Goal: Obtain resource: Download file/media

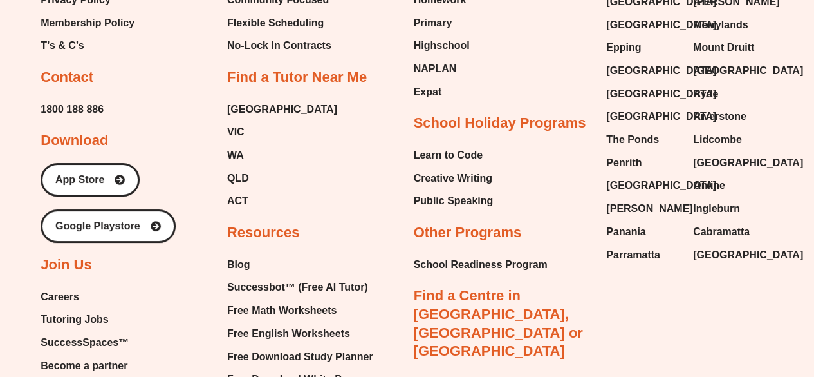
scroll to position [7437, 0]
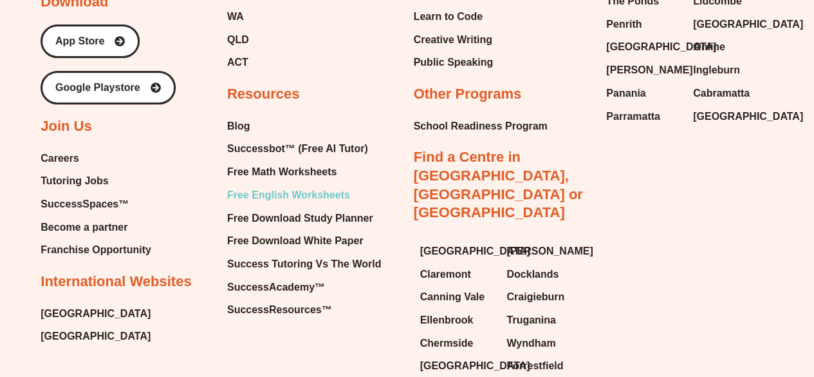
click at [337, 185] on span "Free English Worksheets" at bounding box center [288, 194] width 123 height 19
drag, startPoint x: 295, startPoint y: 61, endPoint x: 304, endPoint y: 70, distance: 12.7
click at [295, 162] on span "Free Math Worksheets" at bounding box center [281, 171] width 109 height 19
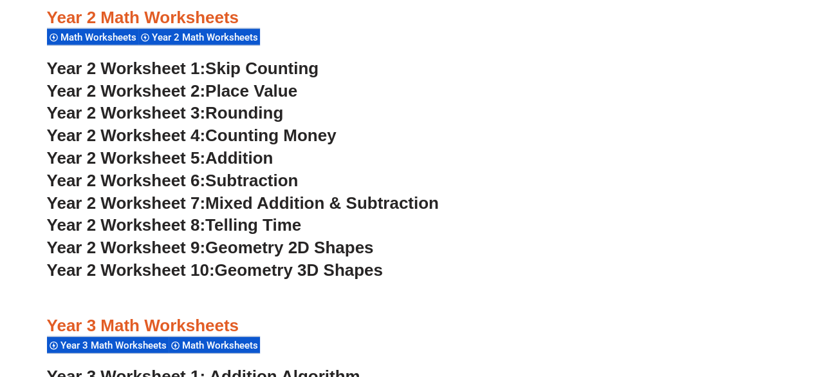
scroll to position [1541, 0]
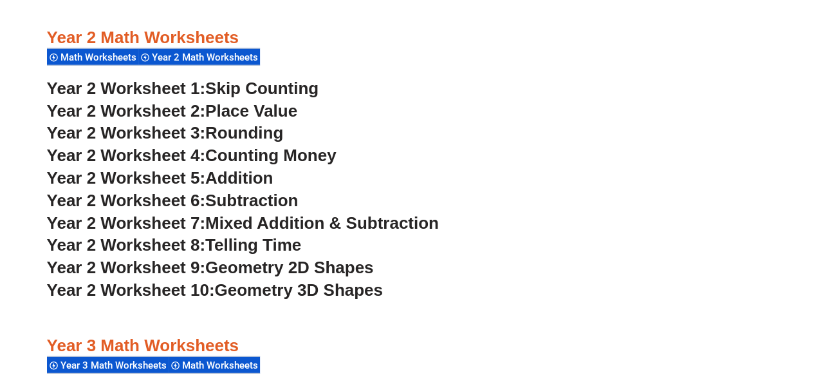
click at [198, 181] on span "Year 2 Worksheet 5:" at bounding box center [126, 177] width 159 height 19
